Goal: Information Seeking & Learning: Compare options

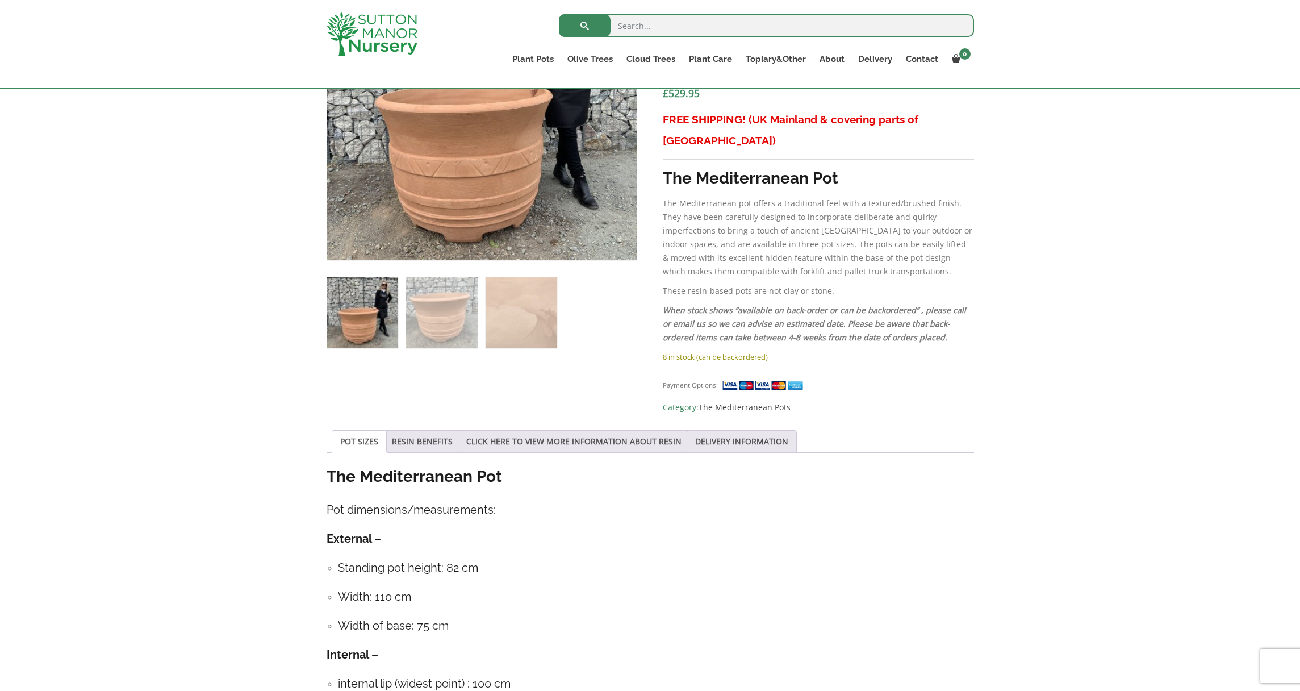
scroll to position [377, 0]
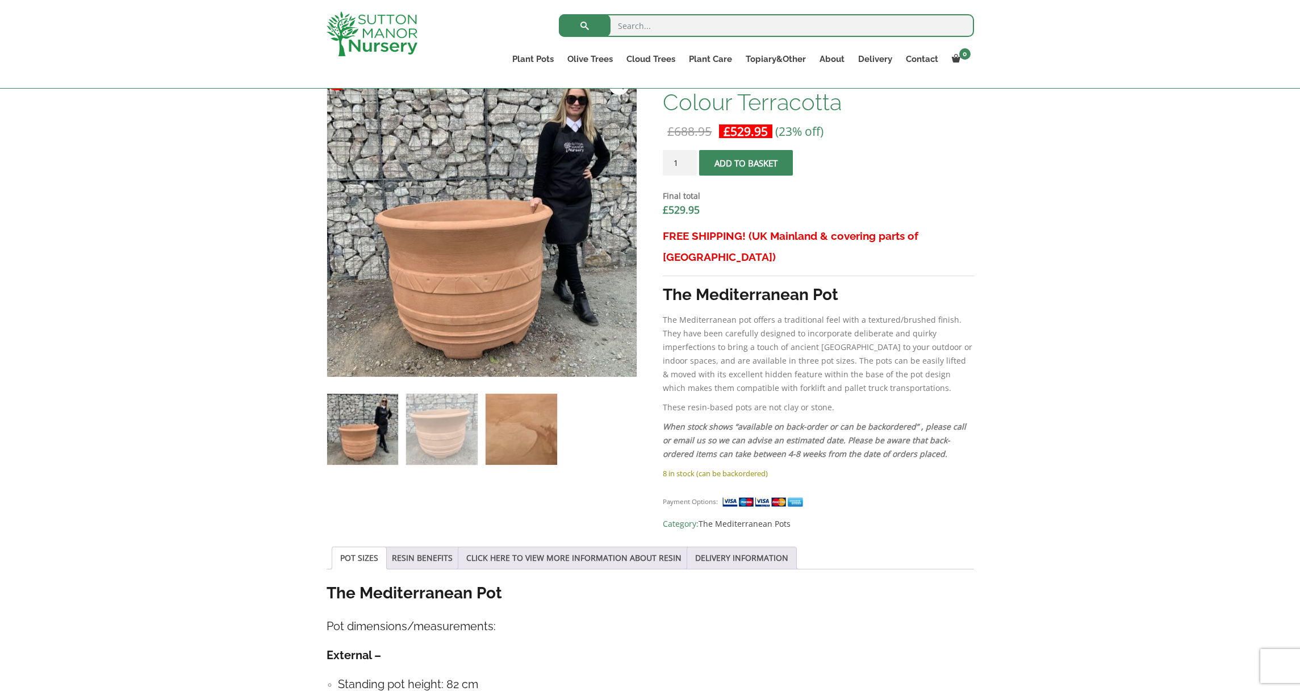
click at [523, 431] on img at bounding box center [521, 429] width 71 height 71
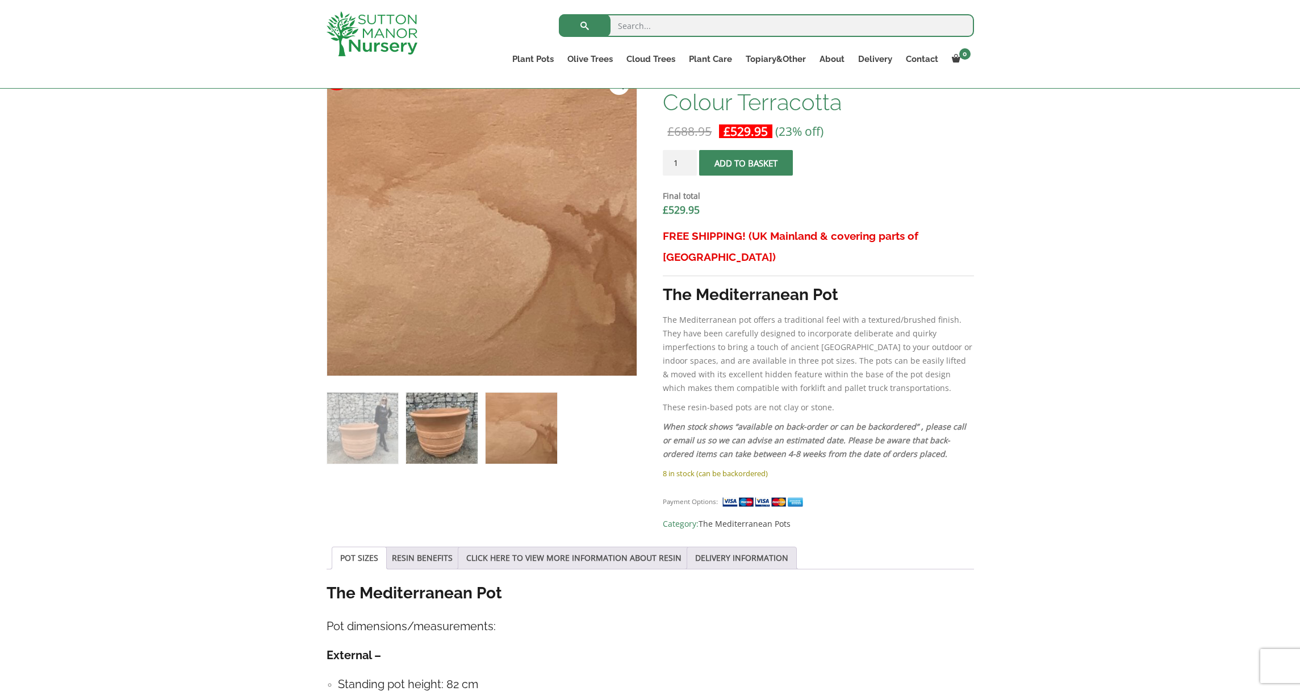
click at [452, 426] on img at bounding box center [441, 428] width 71 height 71
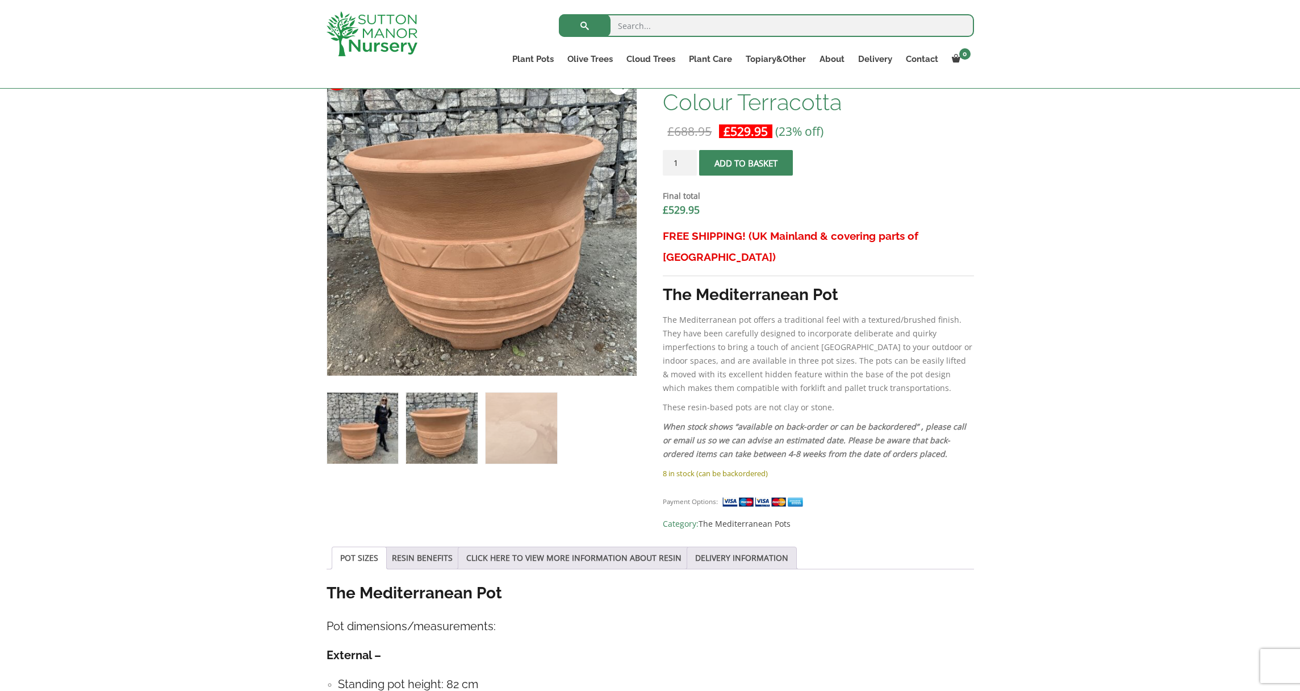
click at [375, 421] on img at bounding box center [362, 428] width 71 height 71
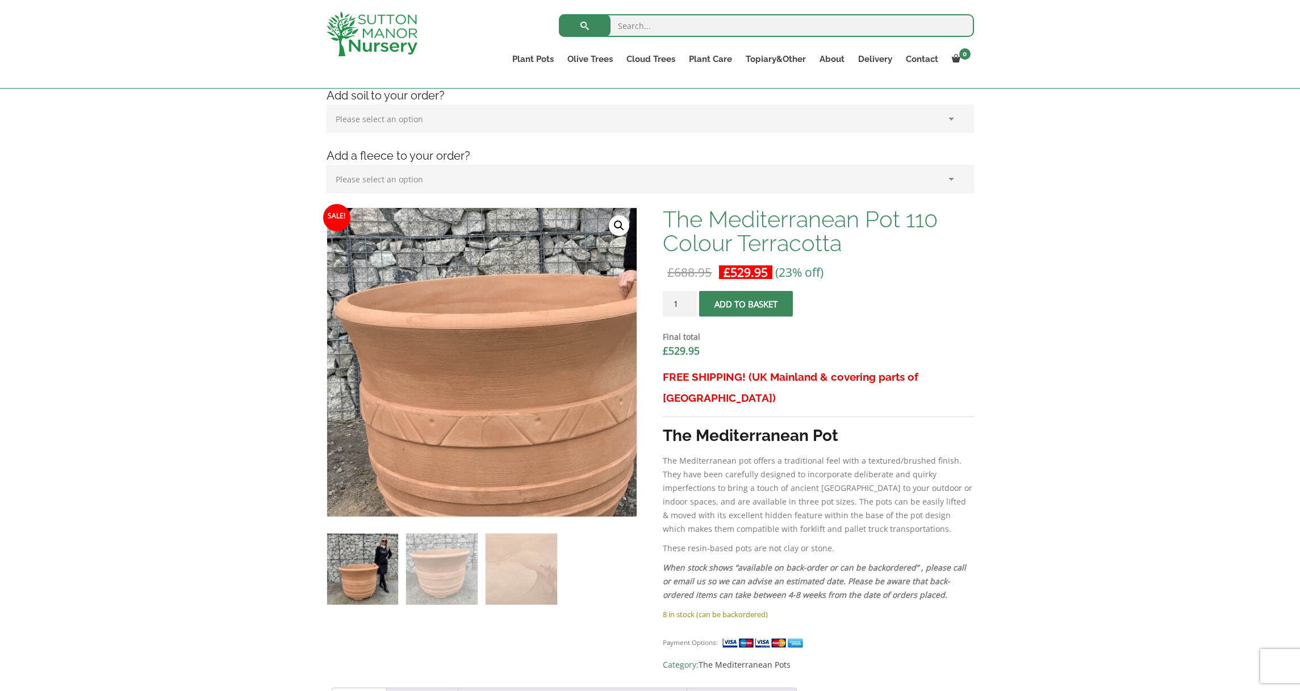
scroll to position [223, 0]
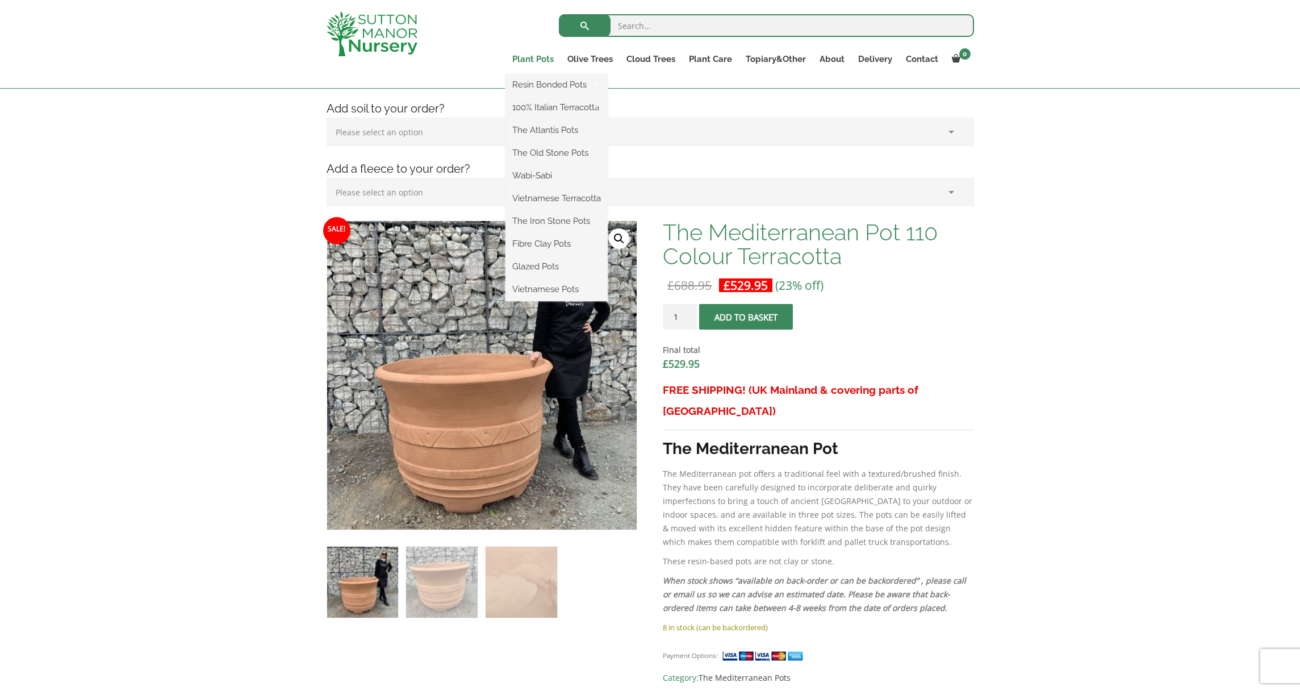
click at [543, 62] on link "Plant Pots" at bounding box center [533, 59] width 55 height 16
click at [551, 108] on link "100% Italian Terracotta" at bounding box center [557, 107] width 102 height 17
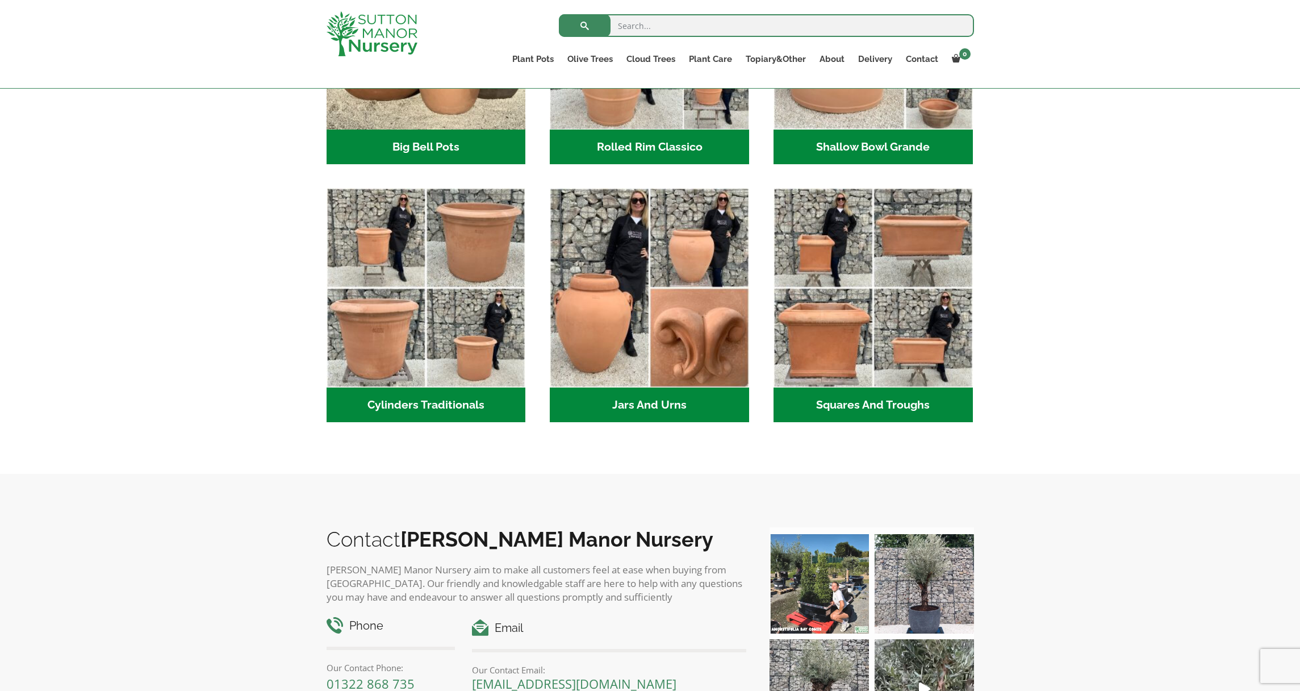
scroll to position [524, 0]
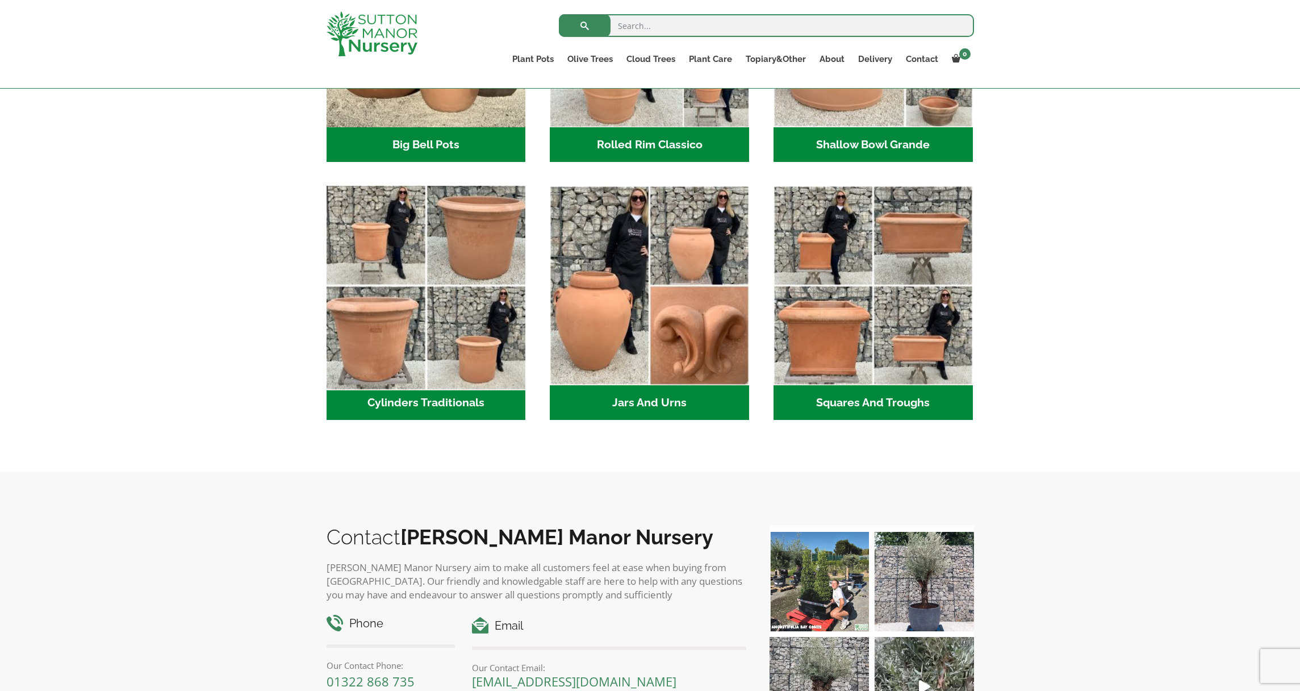
click at [499, 276] on img "Visit product category Cylinders Traditionals" at bounding box center [426, 285] width 209 height 209
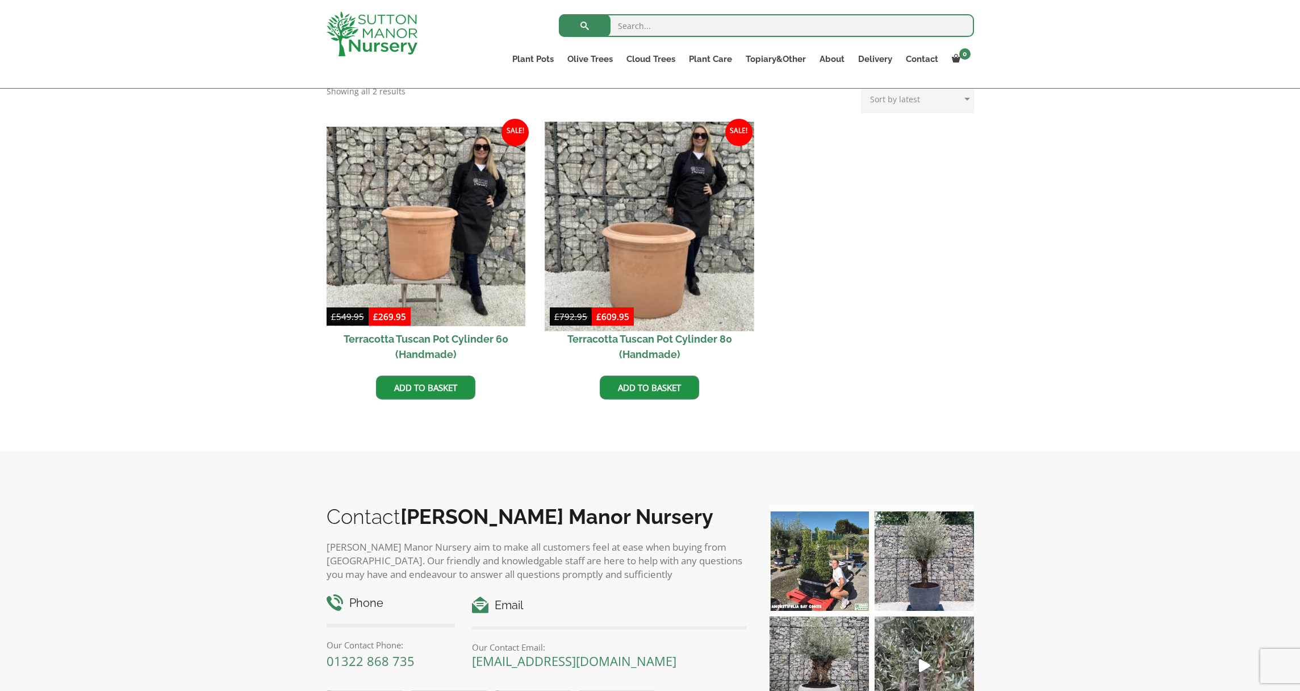
scroll to position [486, 0]
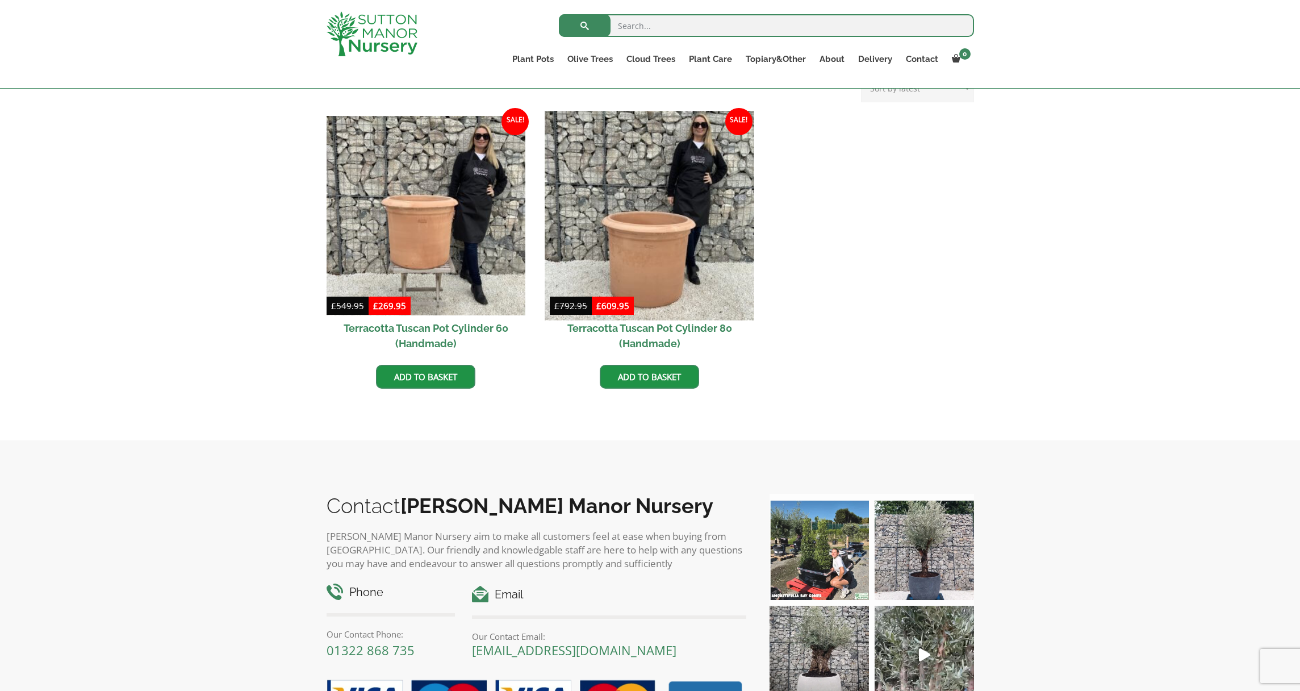
click at [682, 270] on img at bounding box center [649, 215] width 209 height 209
click at [660, 274] on img at bounding box center [649, 215] width 209 height 209
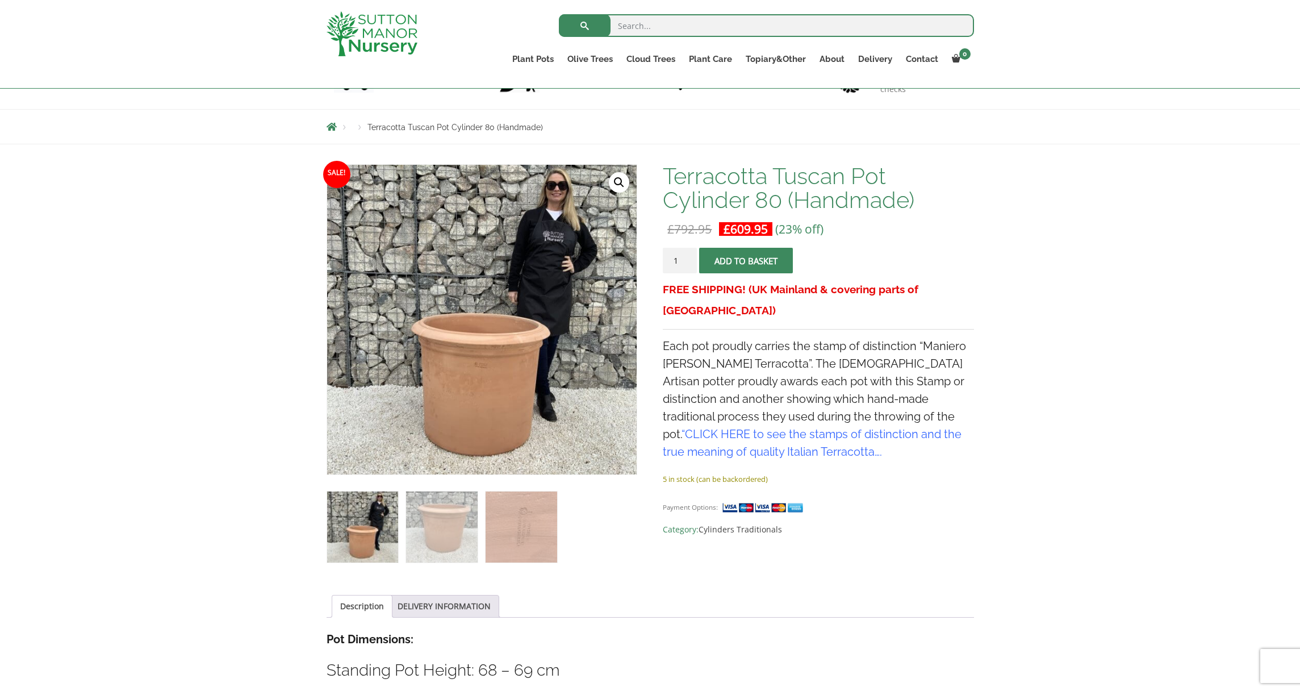
scroll to position [123, 0]
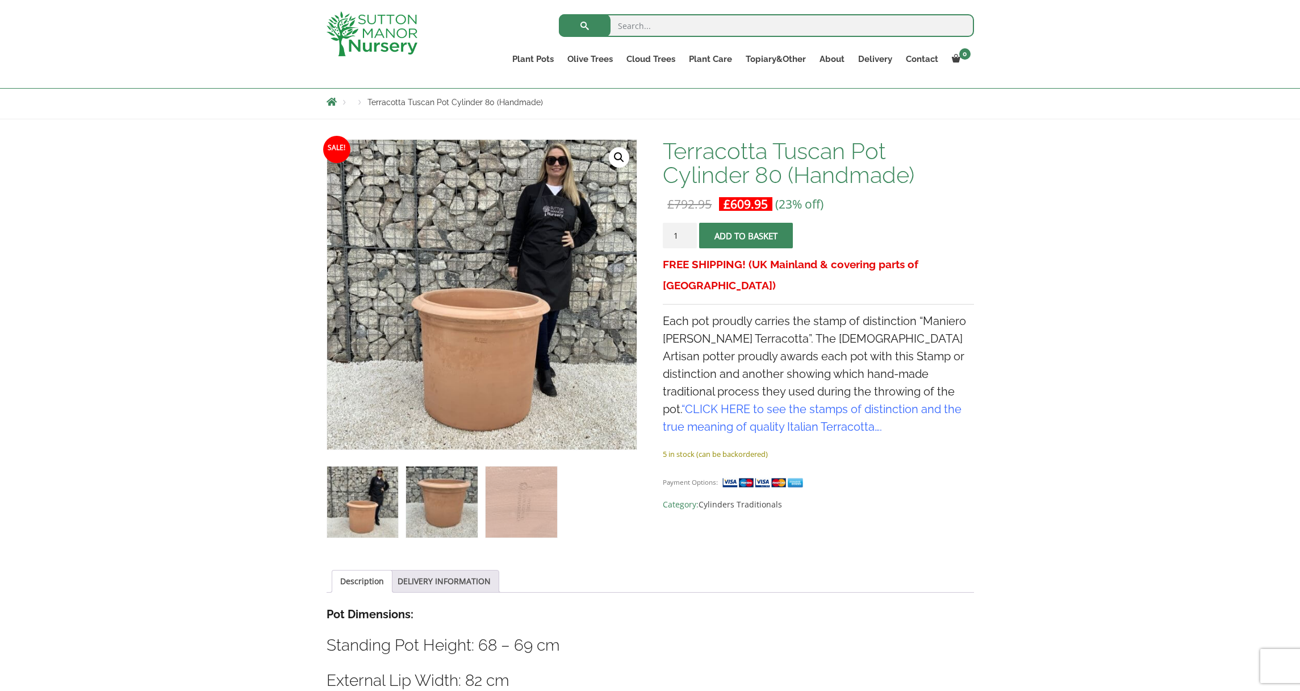
click at [448, 503] on img at bounding box center [441, 501] width 71 height 71
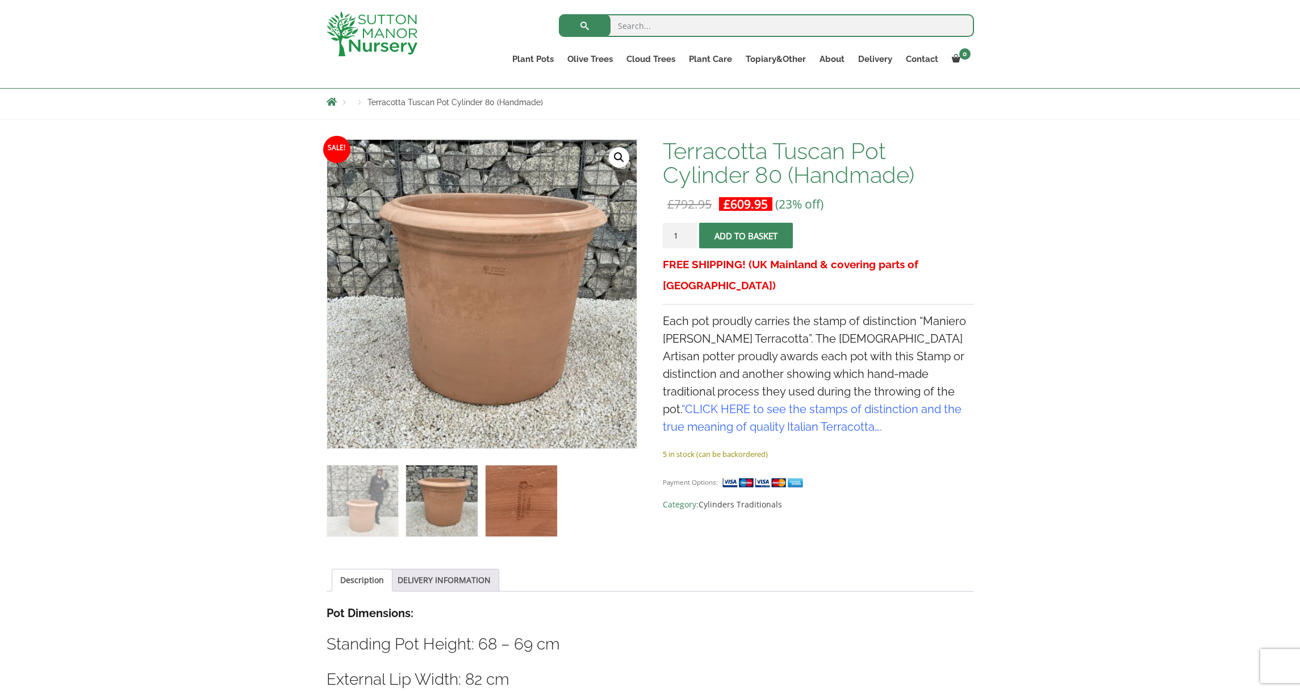
click at [549, 493] on img at bounding box center [521, 500] width 71 height 71
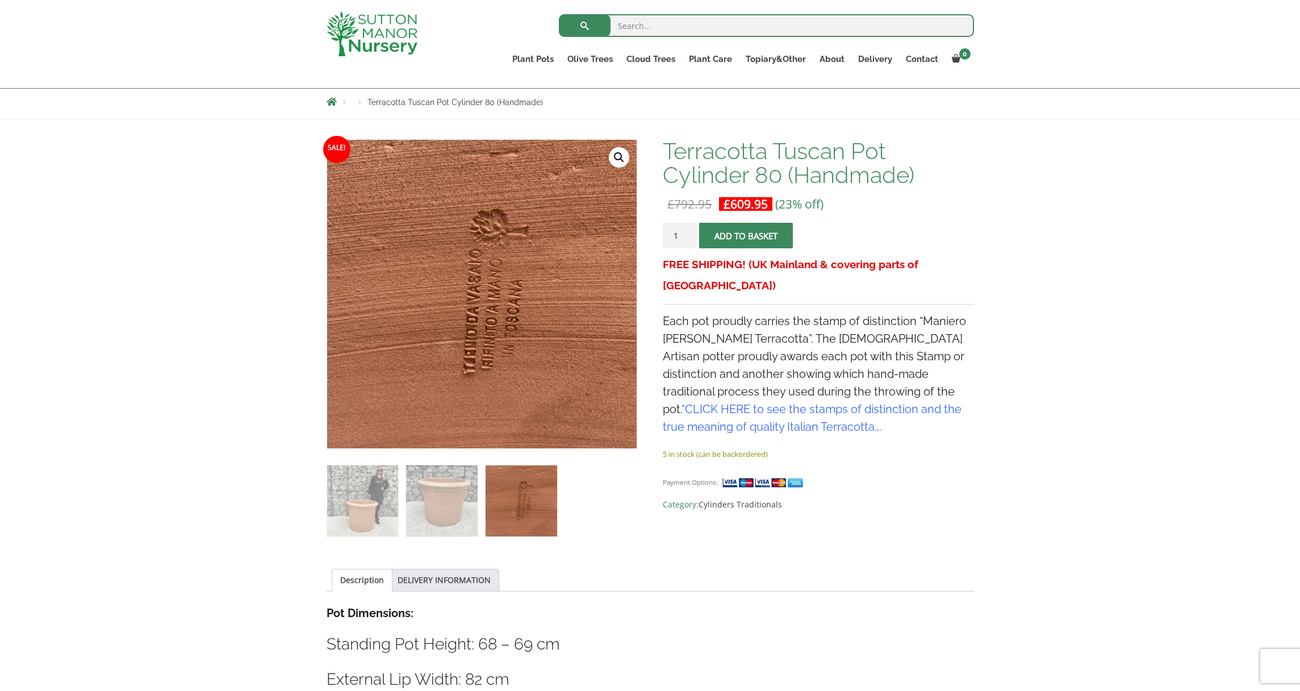
click at [522, 494] on img at bounding box center [521, 500] width 71 height 71
click at [463, 494] on img at bounding box center [441, 500] width 71 height 71
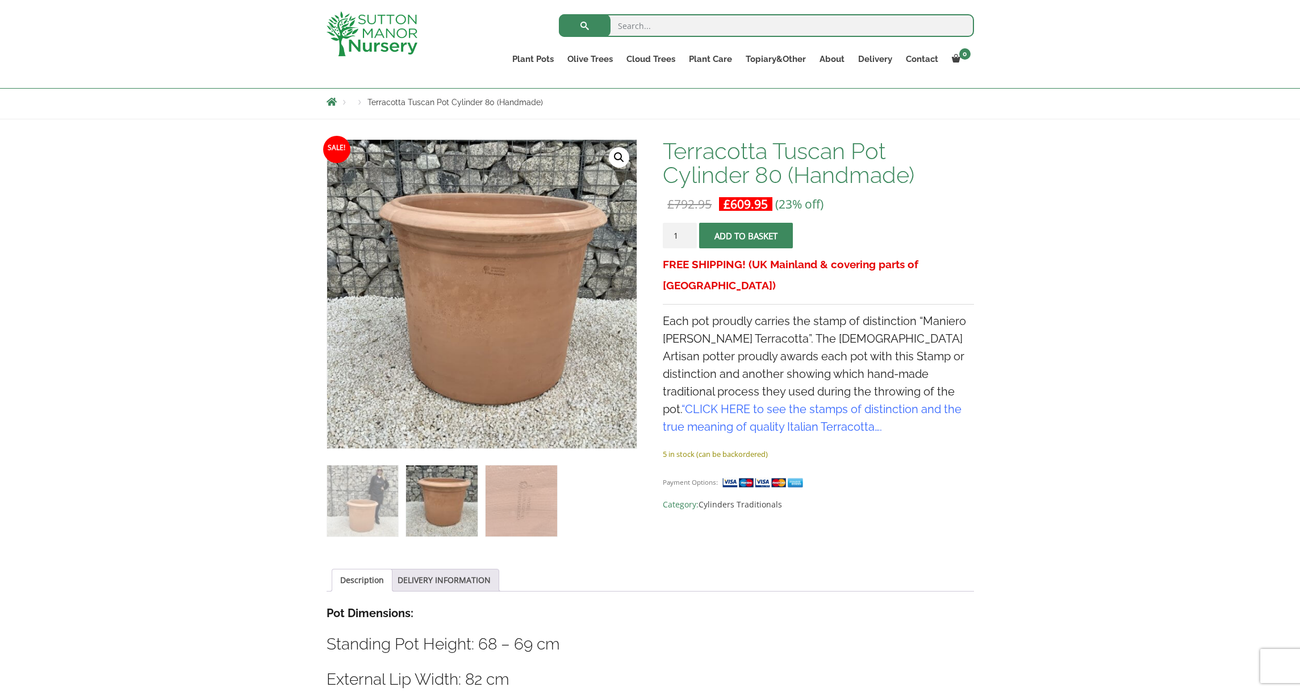
click at [401, 497] on ol at bounding box center [482, 493] width 311 height 88
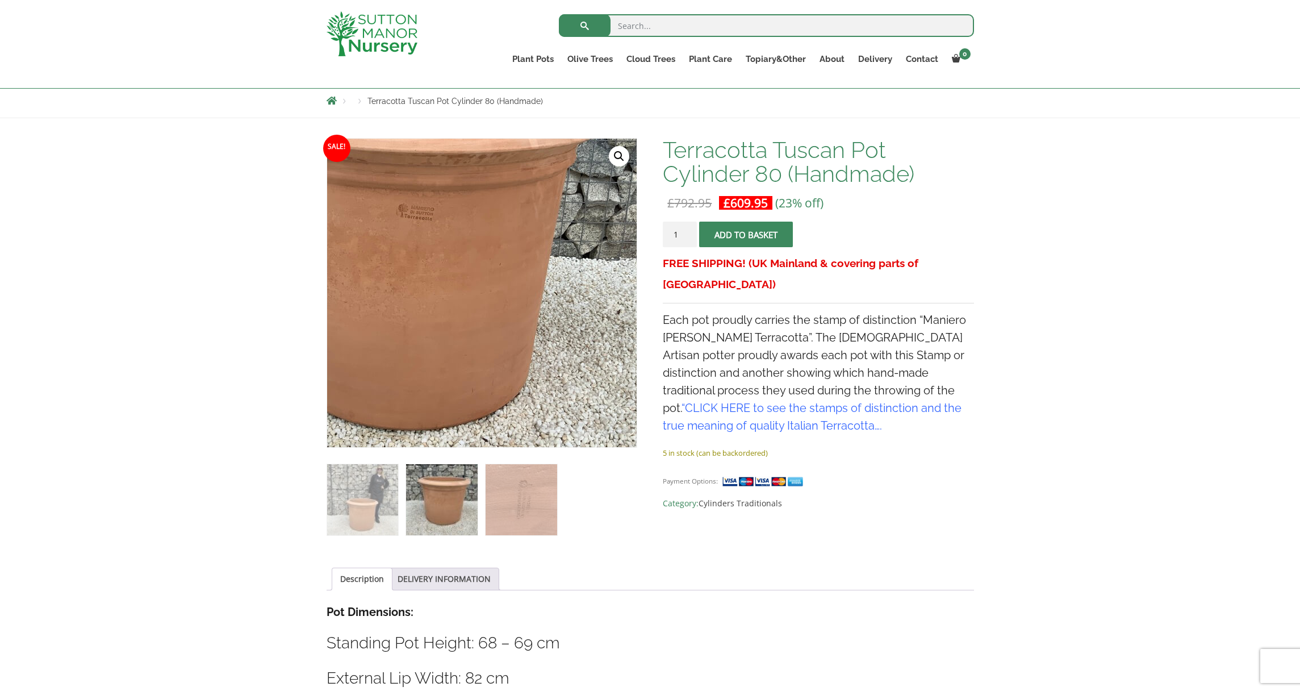
scroll to position [0, 0]
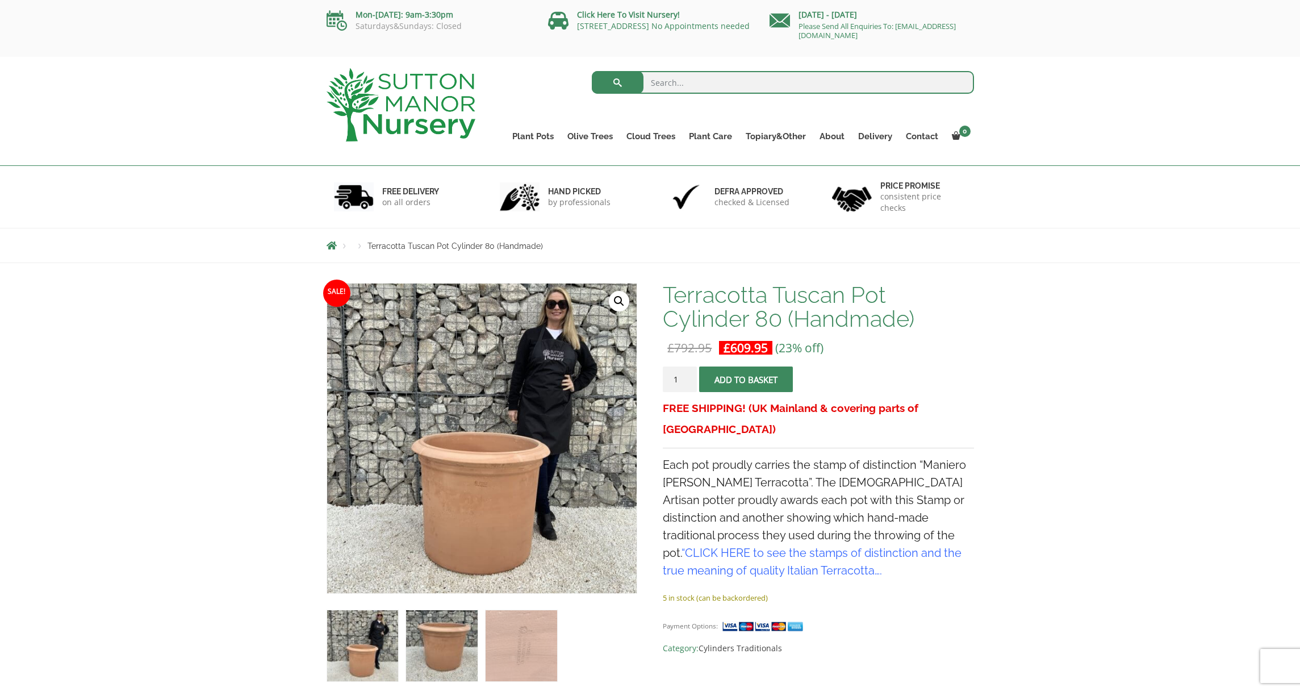
click at [447, 633] on img at bounding box center [441, 645] width 71 height 71
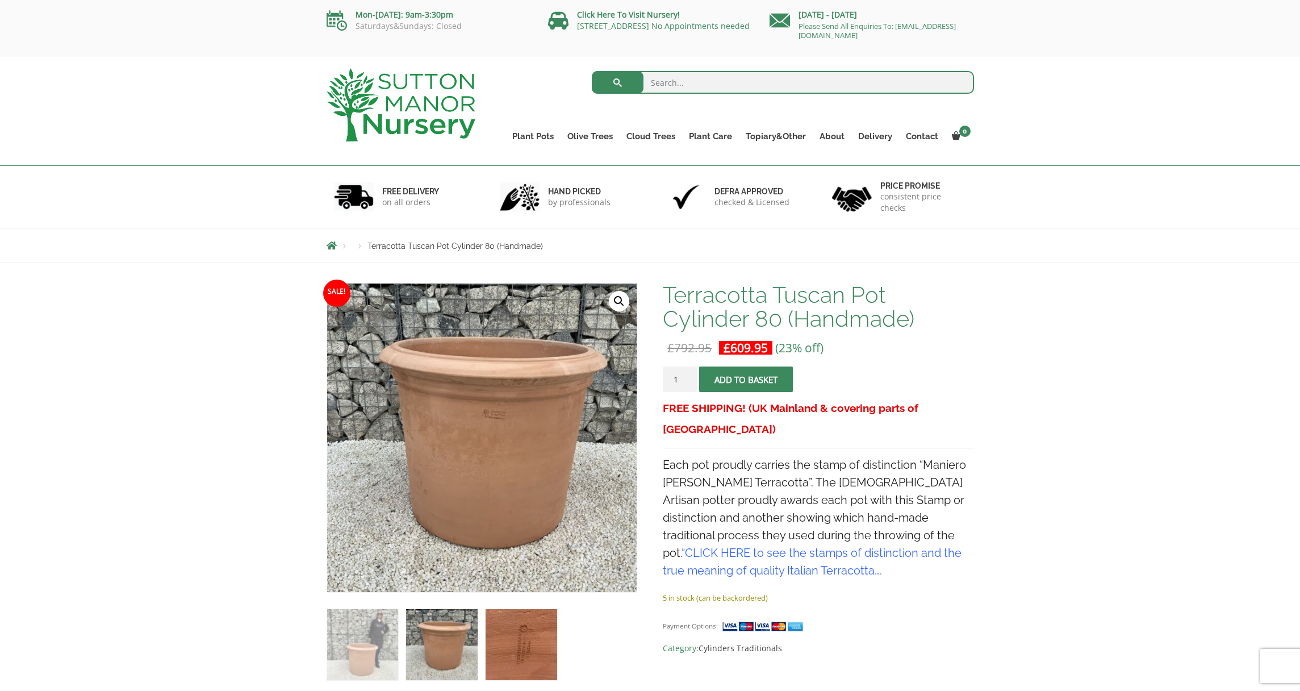
click at [499, 637] on img at bounding box center [521, 644] width 71 height 71
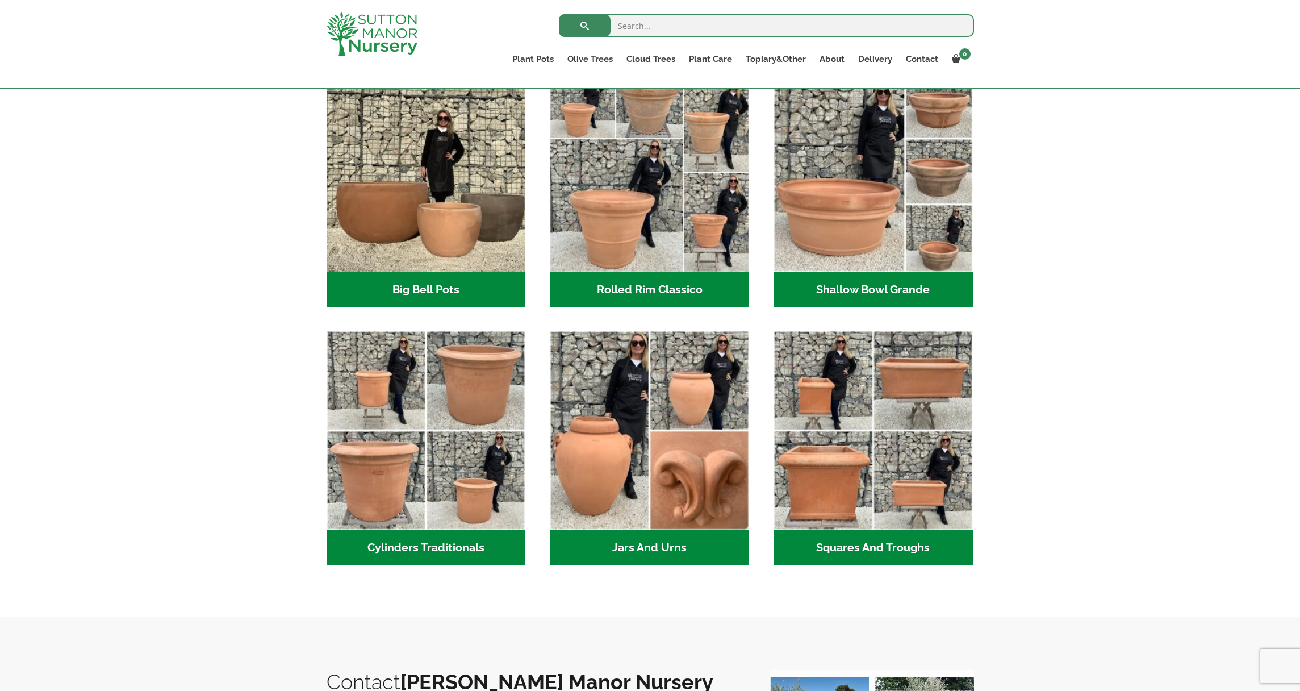
scroll to position [381, 0]
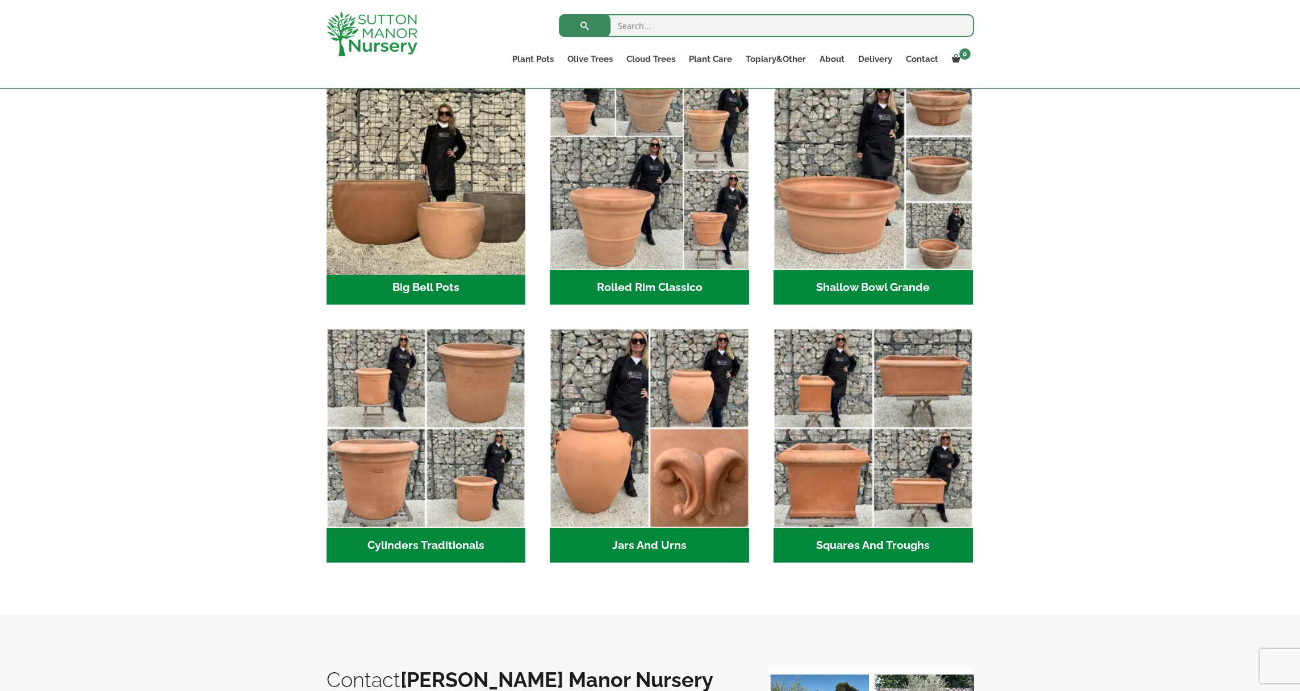
click at [448, 241] on img "Visit product category Big Bell Pots" at bounding box center [426, 169] width 209 height 209
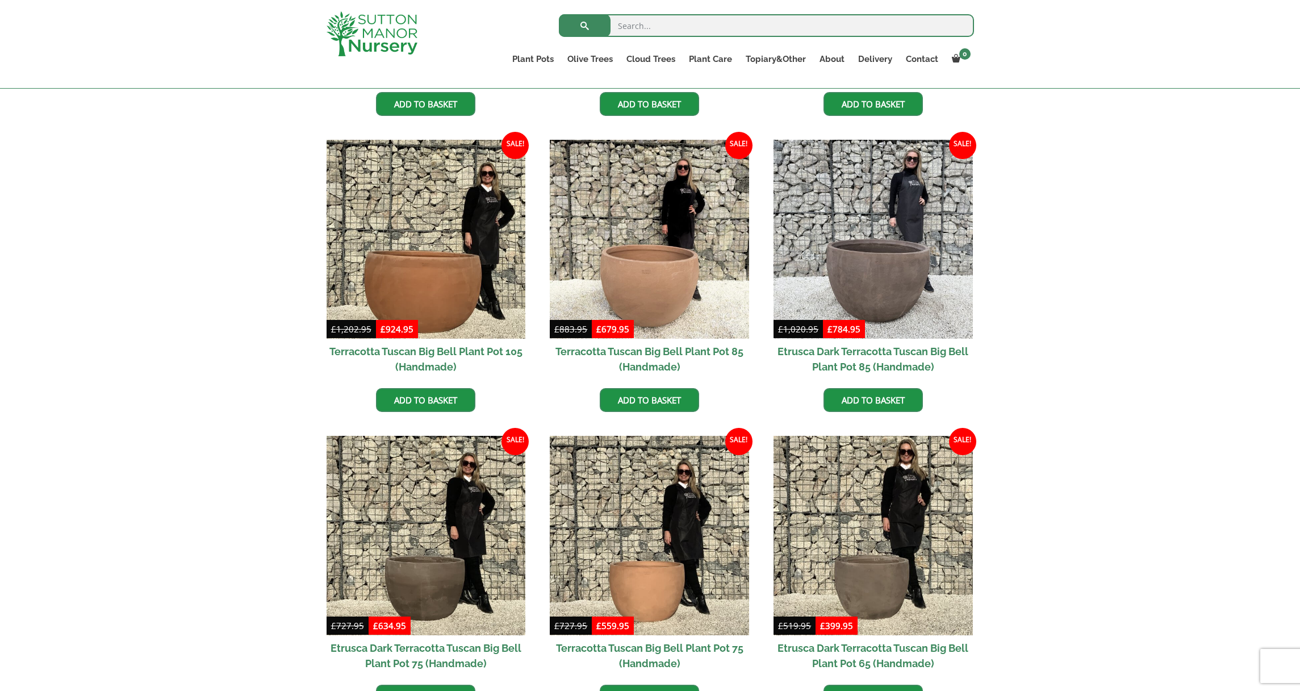
scroll to position [516, 0]
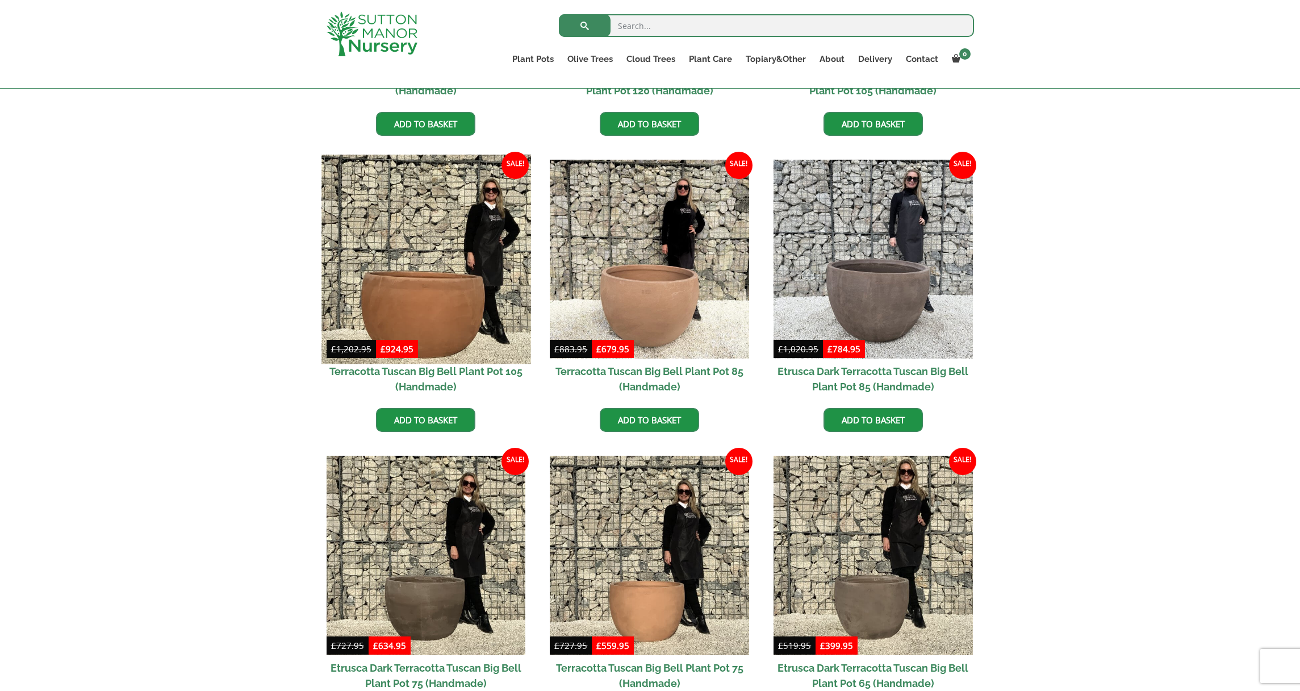
click at [456, 305] on img at bounding box center [426, 259] width 209 height 209
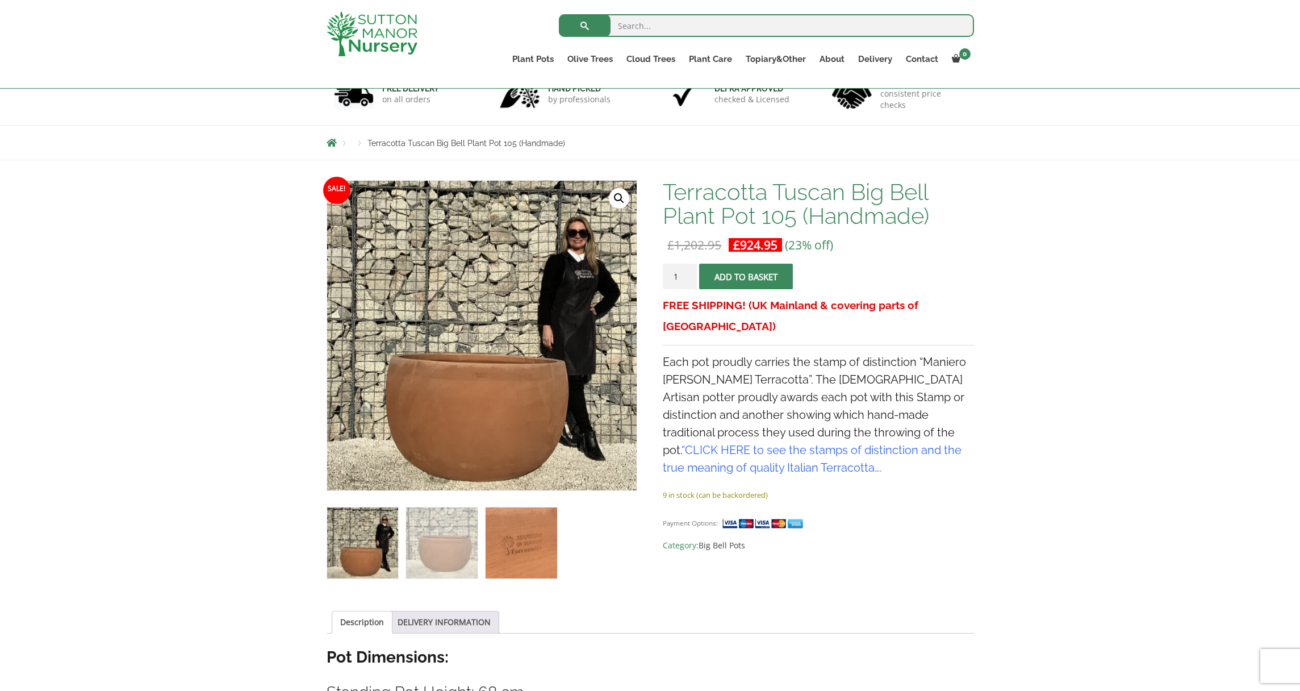
scroll to position [105, 0]
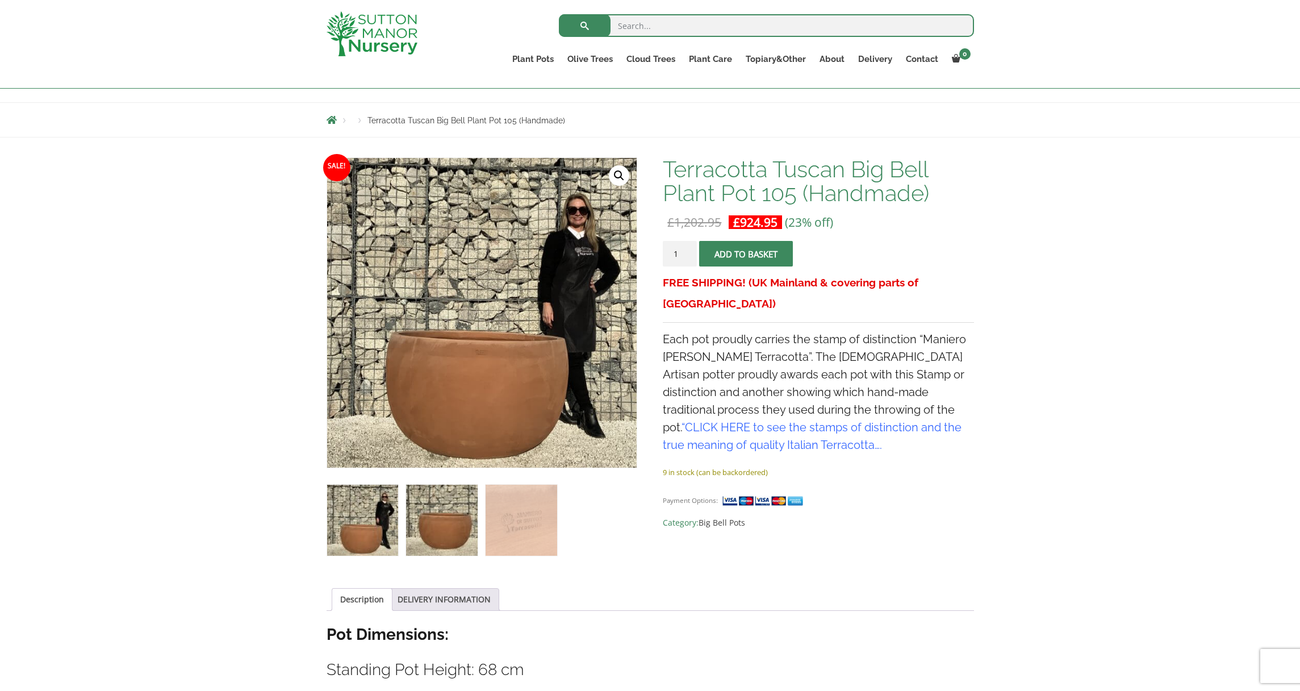
click at [470, 515] on img at bounding box center [441, 520] width 71 height 71
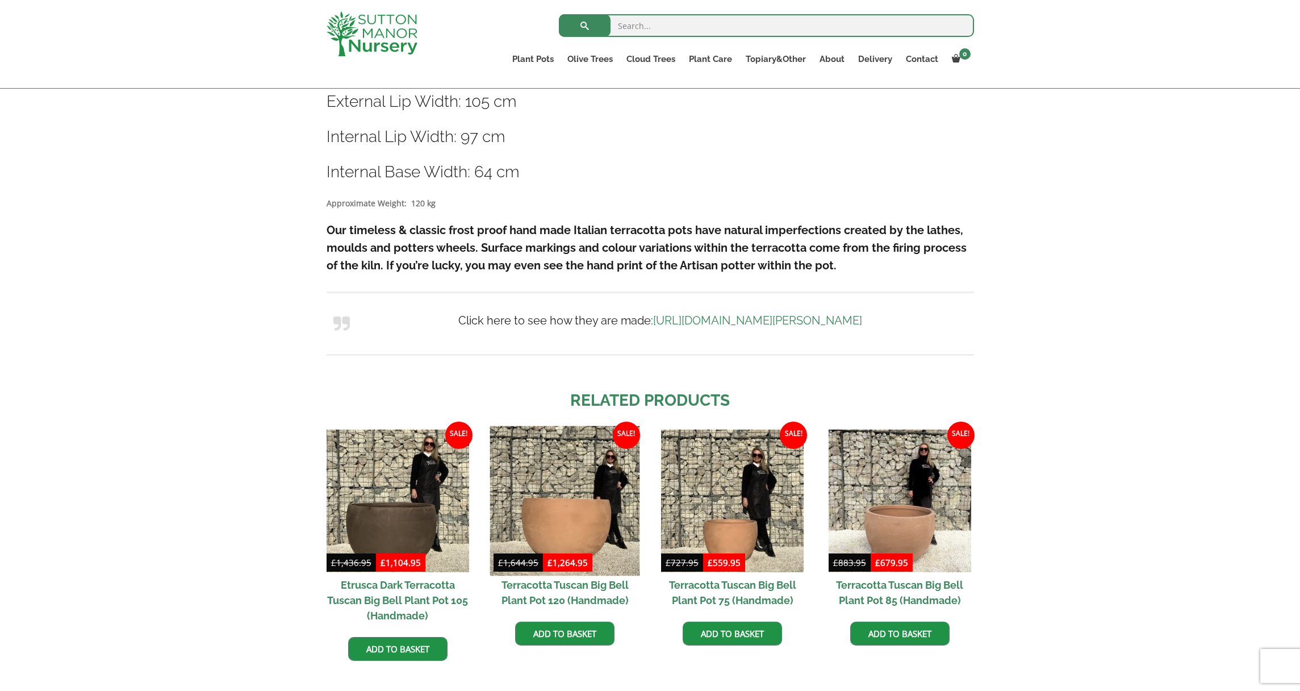
scroll to position [725, 0]
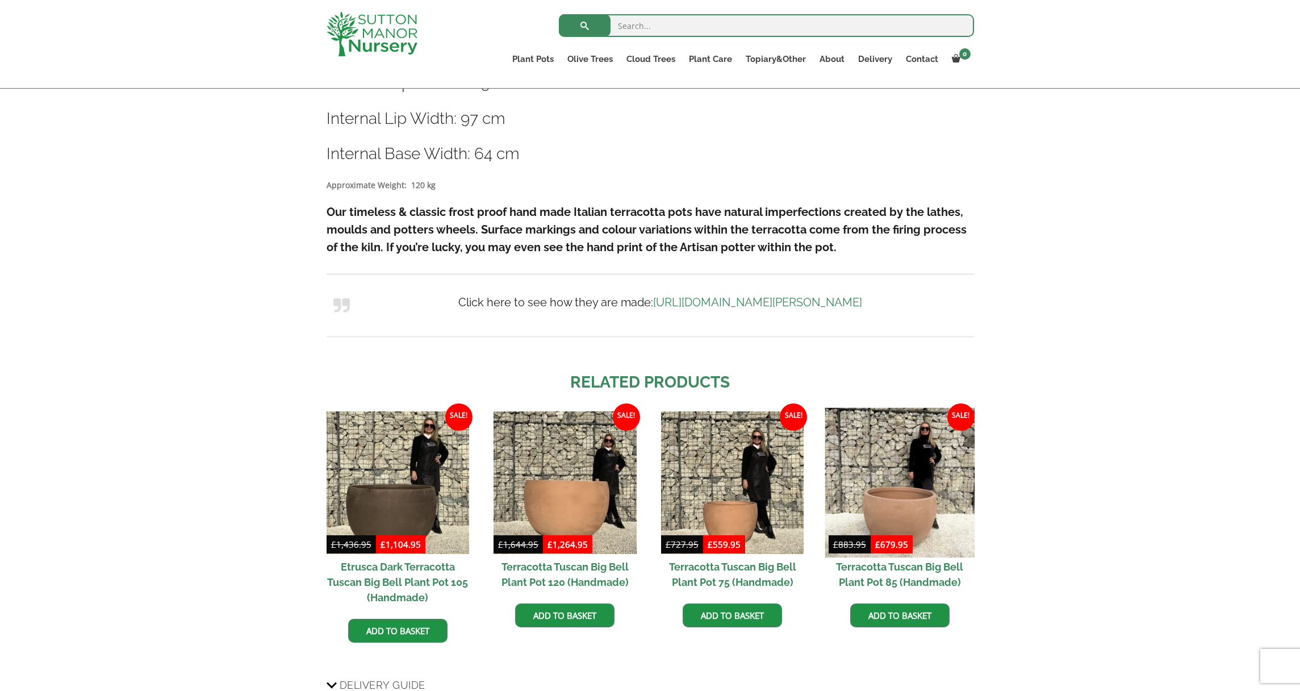
click at [907, 523] on img at bounding box center [900, 482] width 150 height 150
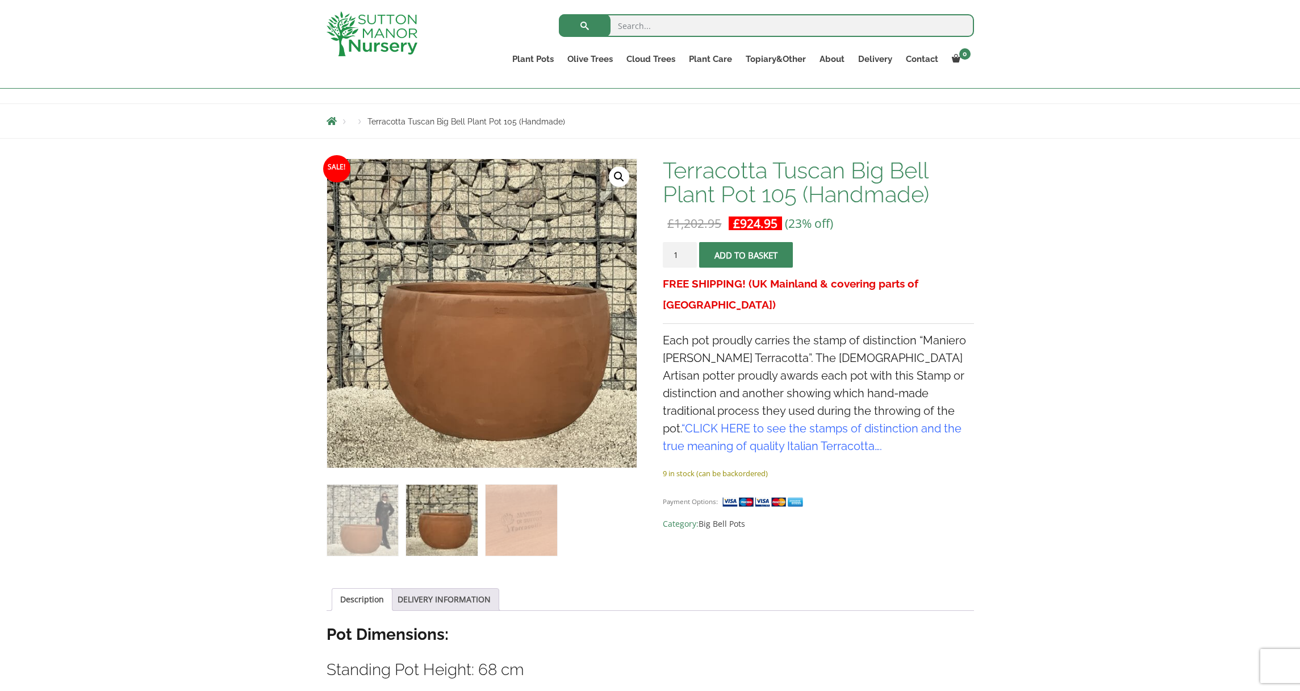
scroll to position [0, 0]
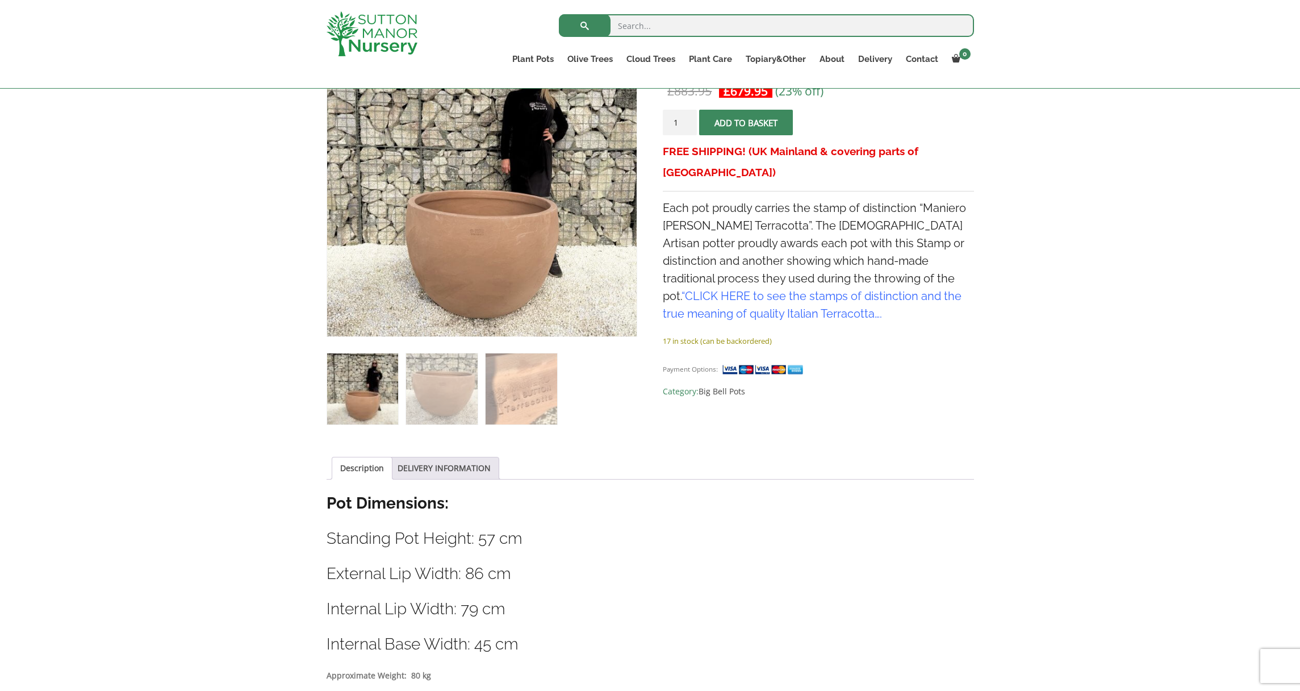
scroll to position [239, 0]
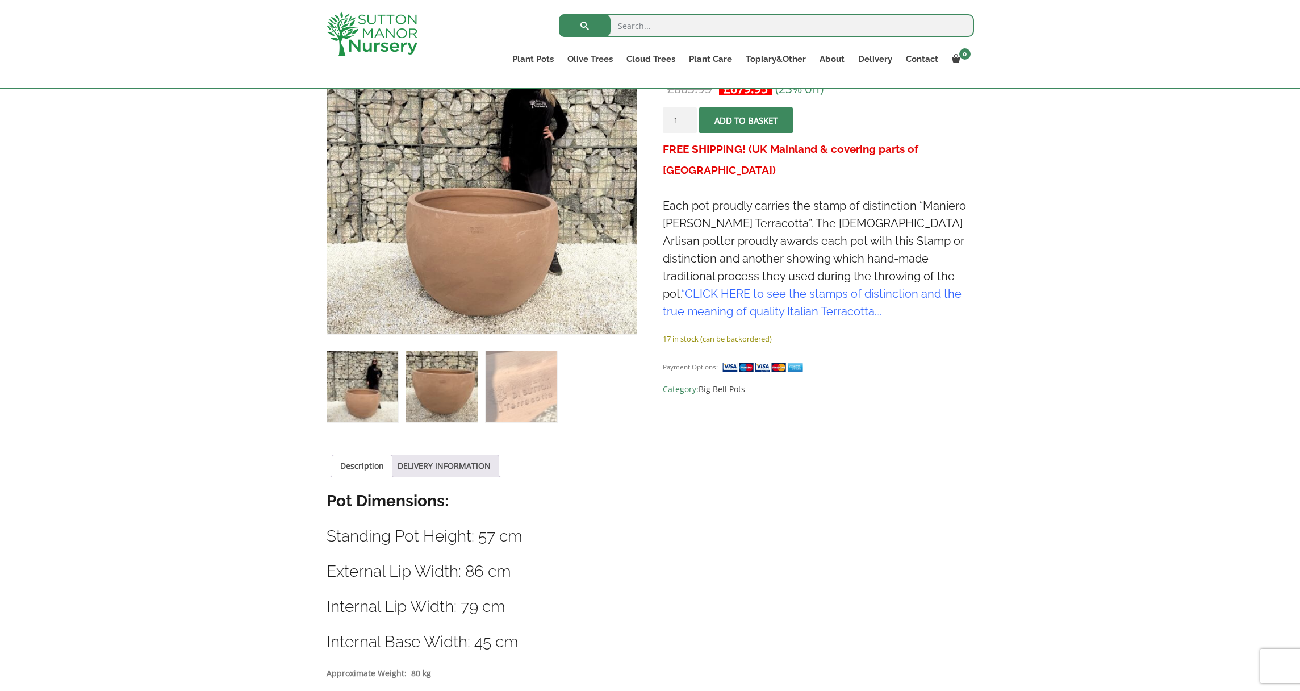
click at [460, 403] on img at bounding box center [441, 386] width 71 height 71
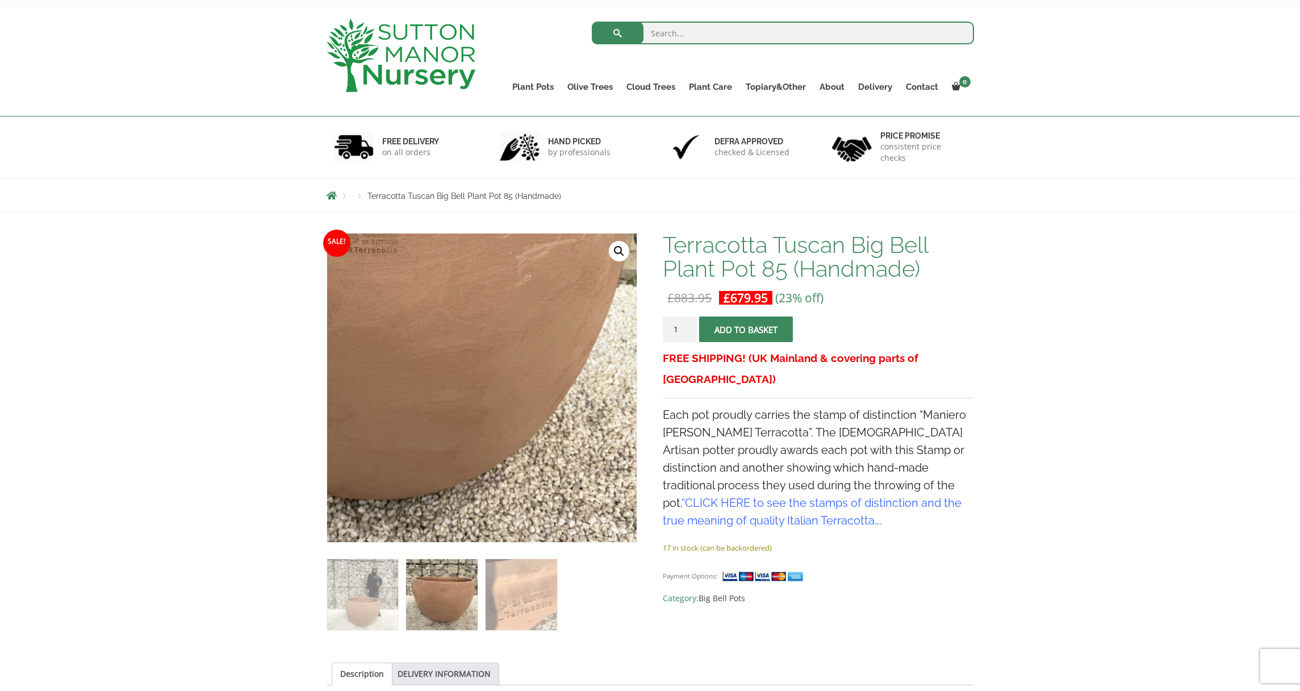
scroll to position [0, 0]
